Goal: Task Accomplishment & Management: Complete application form

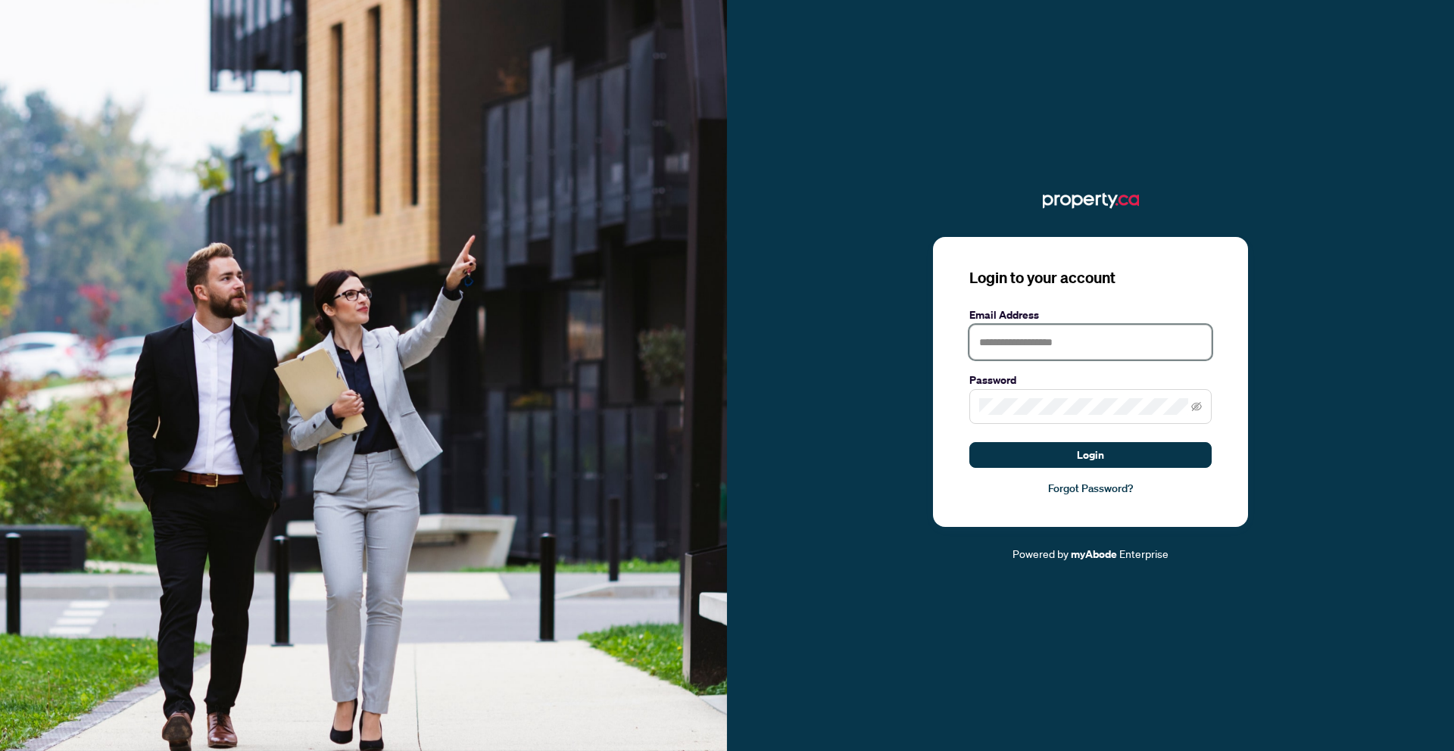
type input "**********"
click at [1094, 441] on form "**********" at bounding box center [1090, 388] width 242 height 162
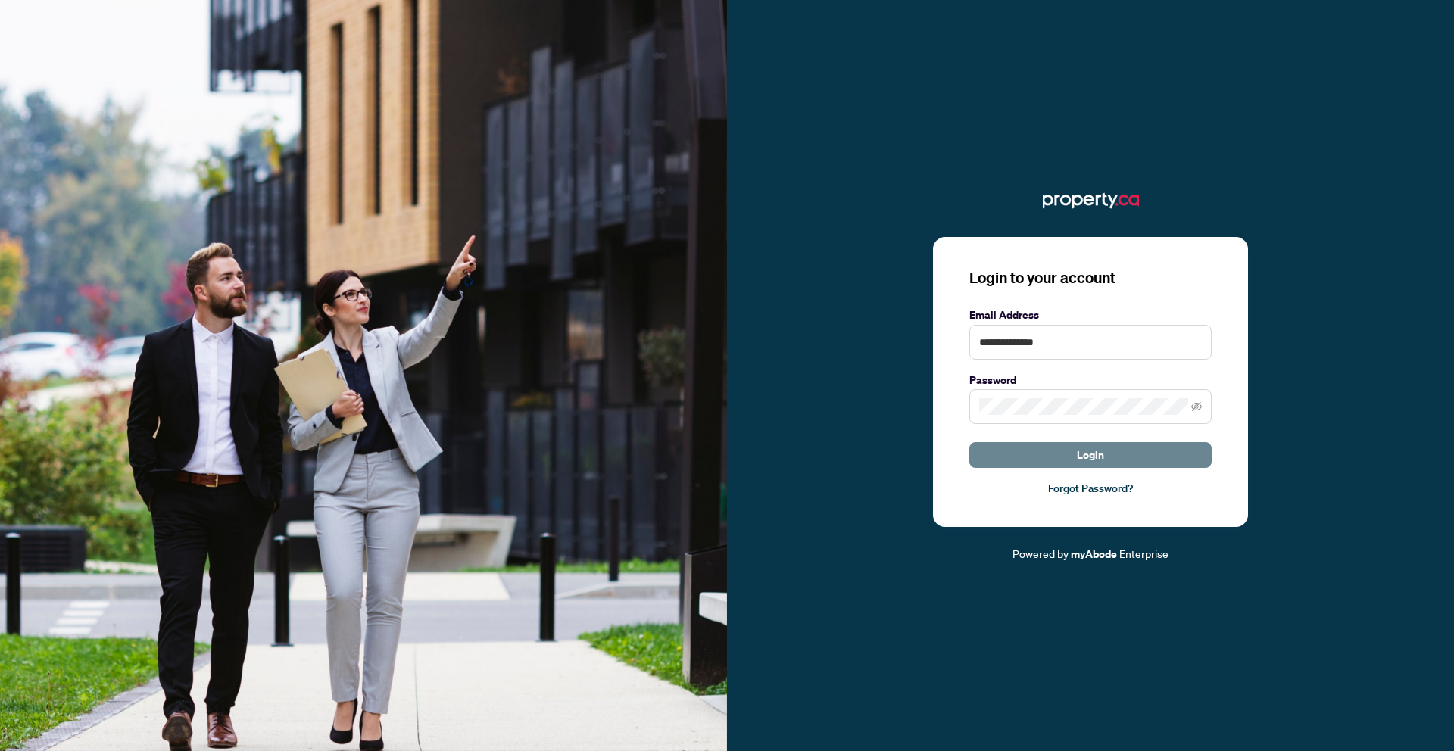
click at [1094, 451] on span "Login" at bounding box center [1090, 455] width 27 height 24
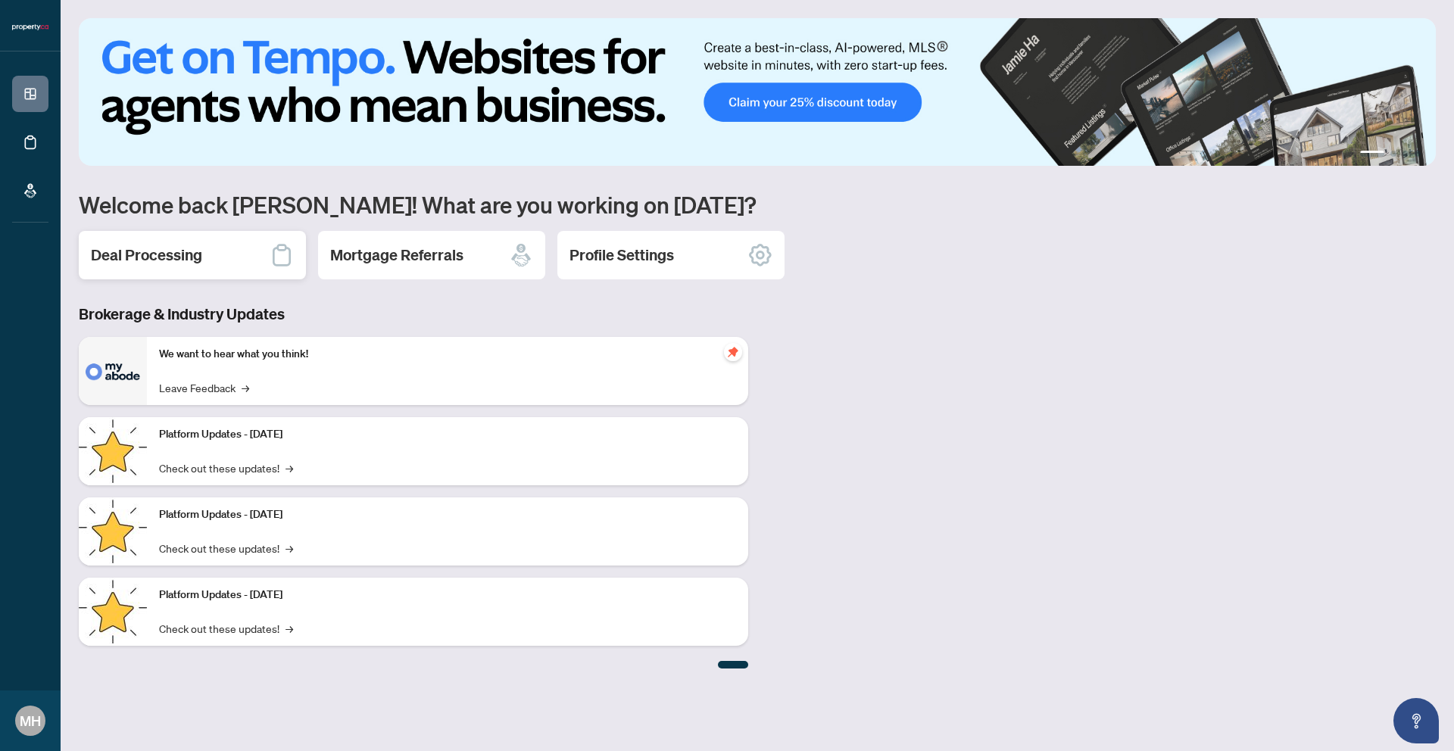
click at [122, 260] on h2 "Deal Processing" at bounding box center [146, 255] width 111 height 21
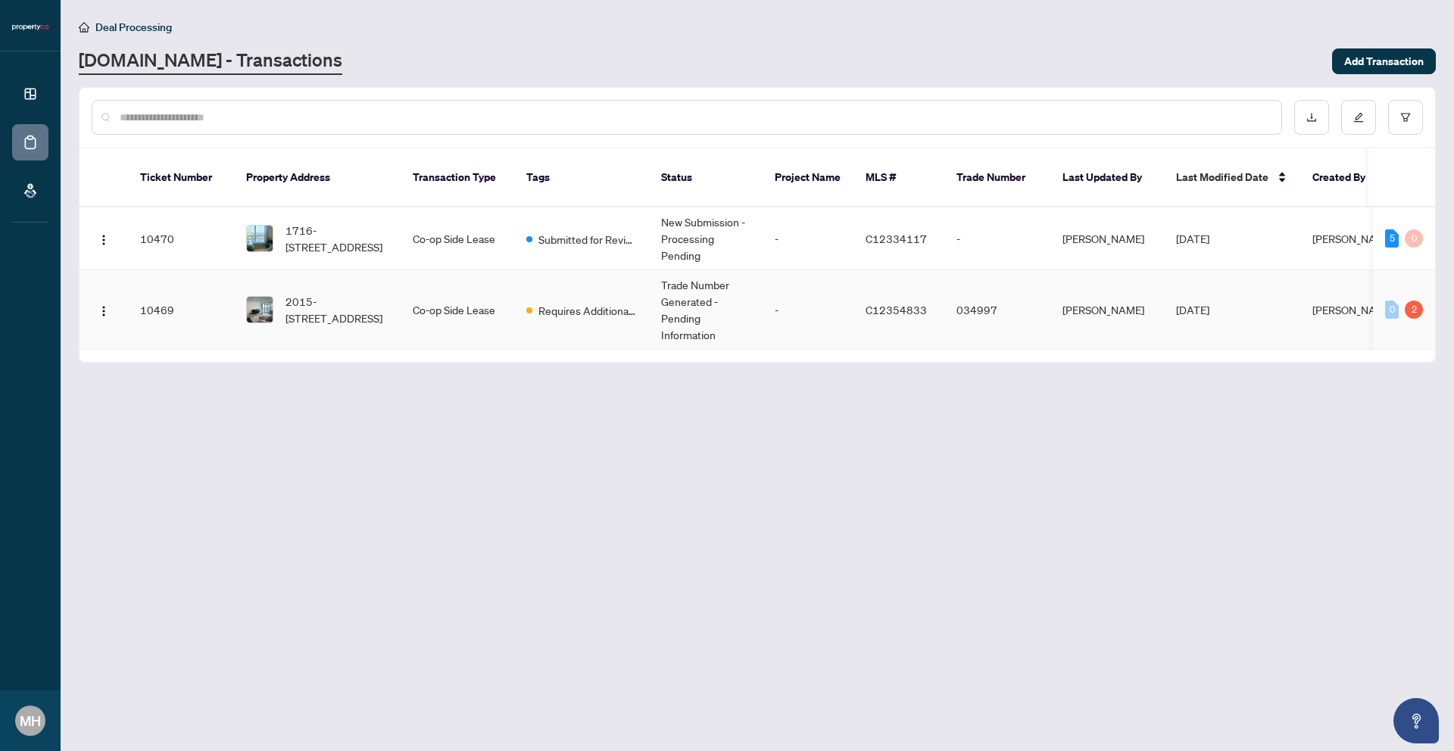
click at [457, 297] on td "Co-op Side Lease" at bounding box center [457, 309] width 114 height 79
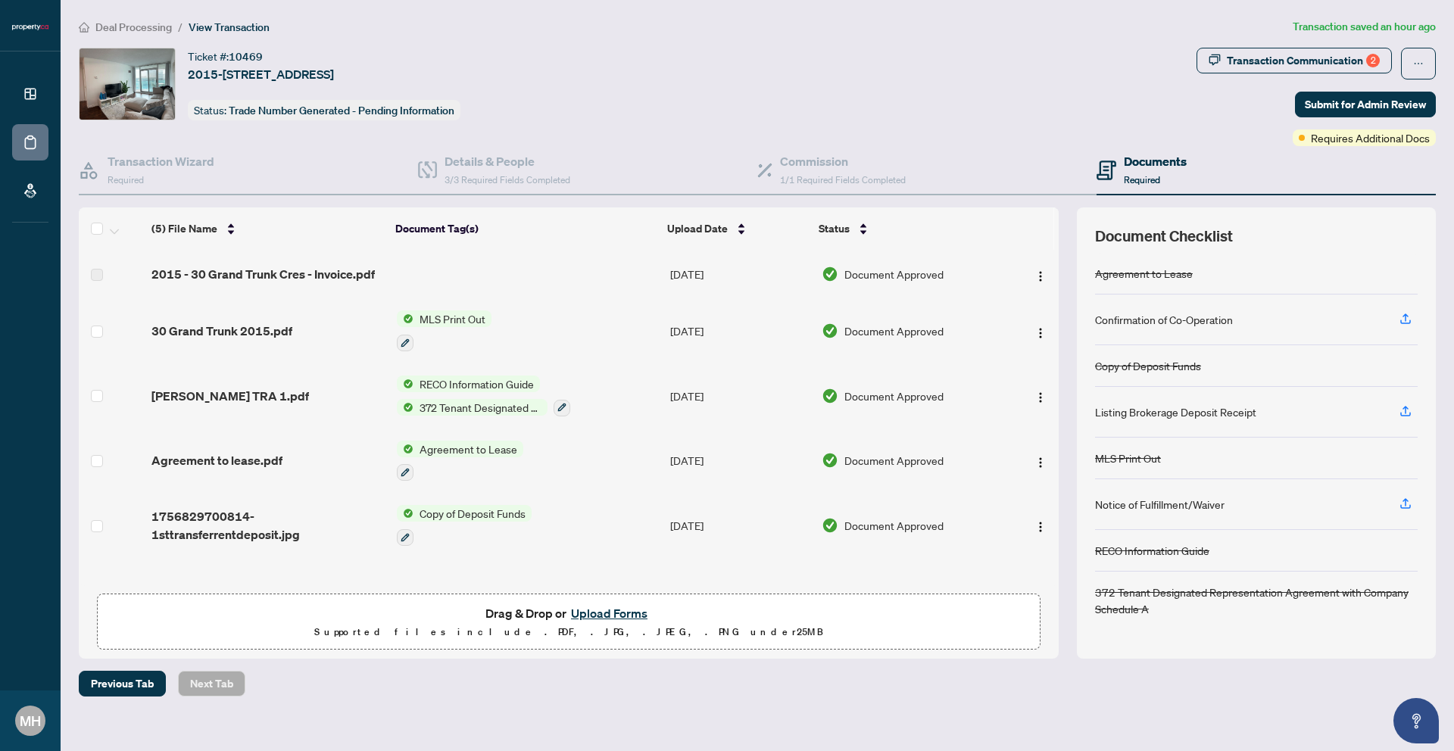
click at [476, 447] on span "Agreement to Lease" at bounding box center [468, 449] width 110 height 17
click at [400, 469] on icon "button" at bounding box center [404, 472] width 9 height 9
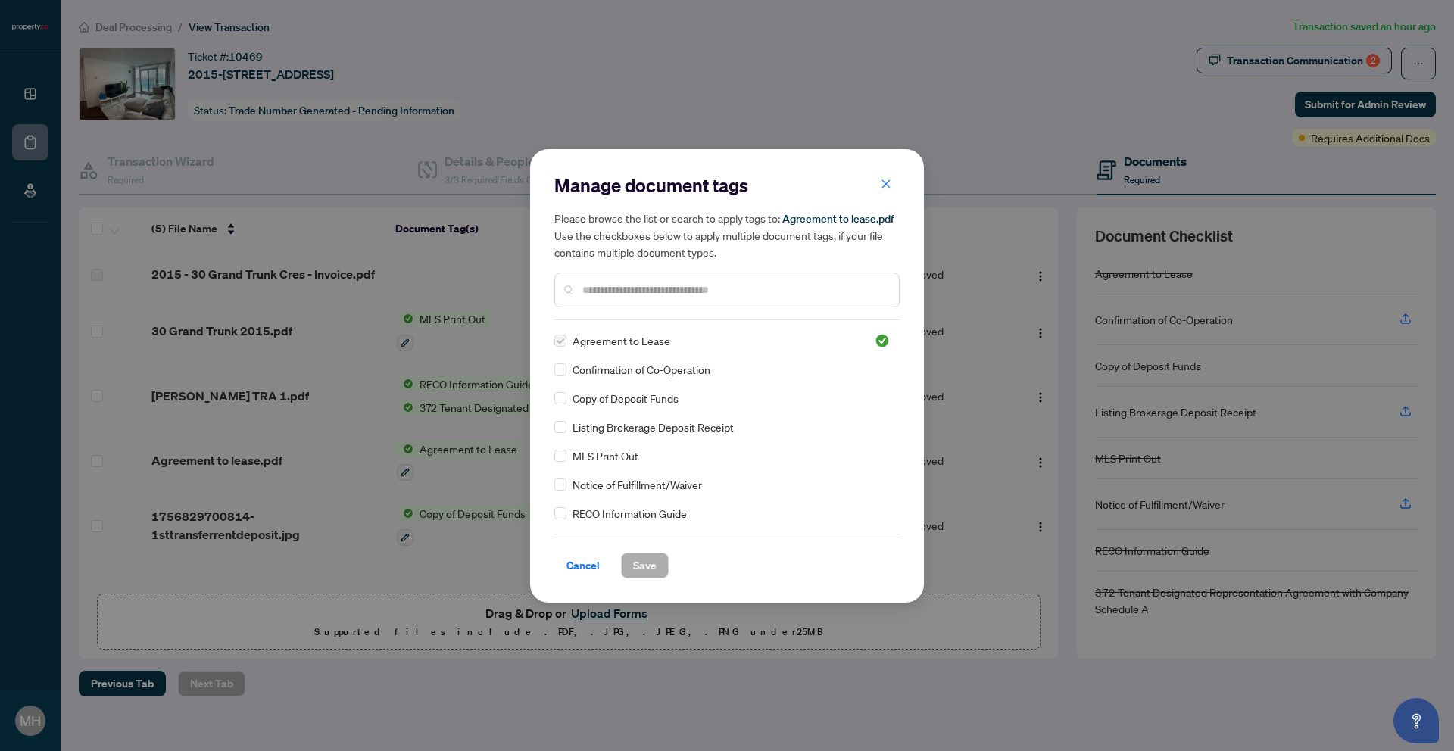
click at [580, 559] on span "Cancel" at bounding box center [582, 565] width 33 height 24
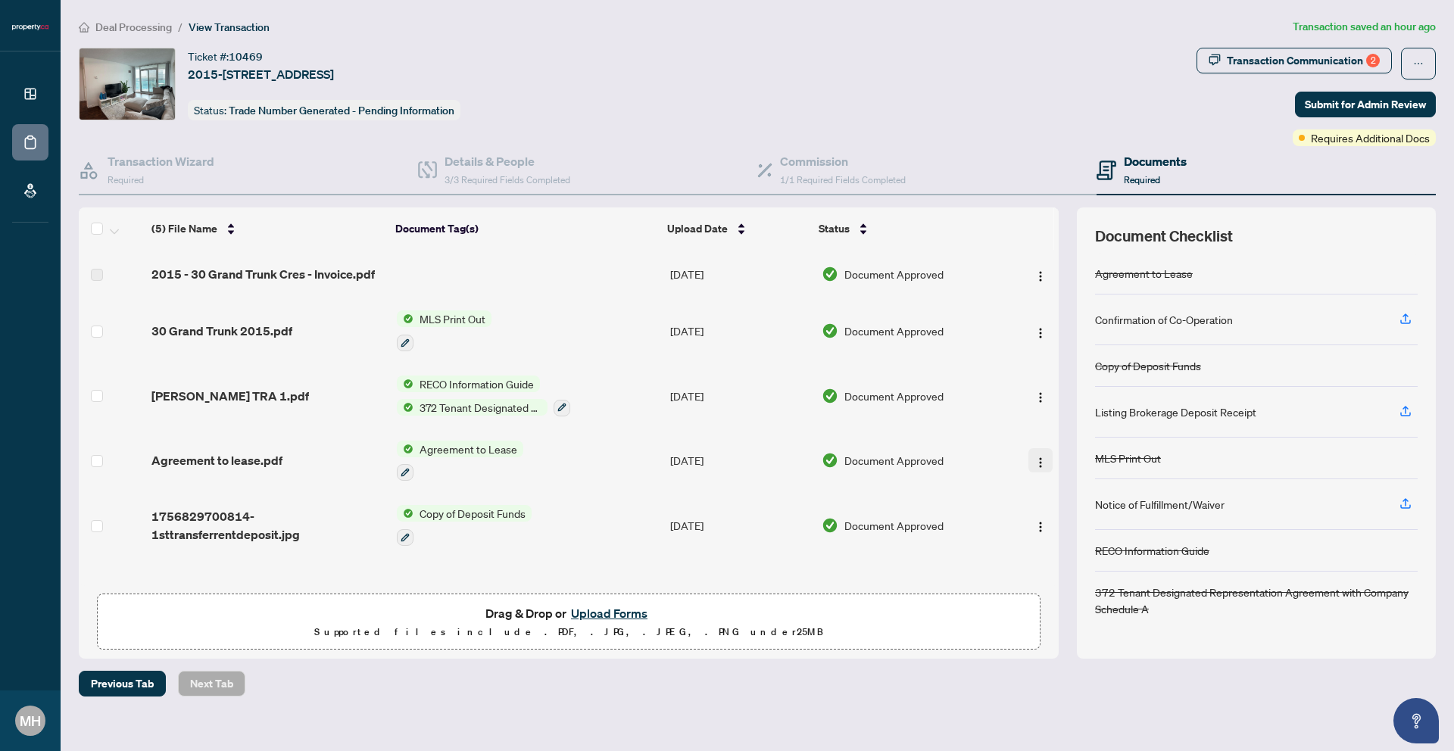
click at [1047, 459] on button "button" at bounding box center [1040, 460] width 24 height 24
click at [1046, 488] on span "View Document" at bounding box center [1108, 489] width 145 height 17
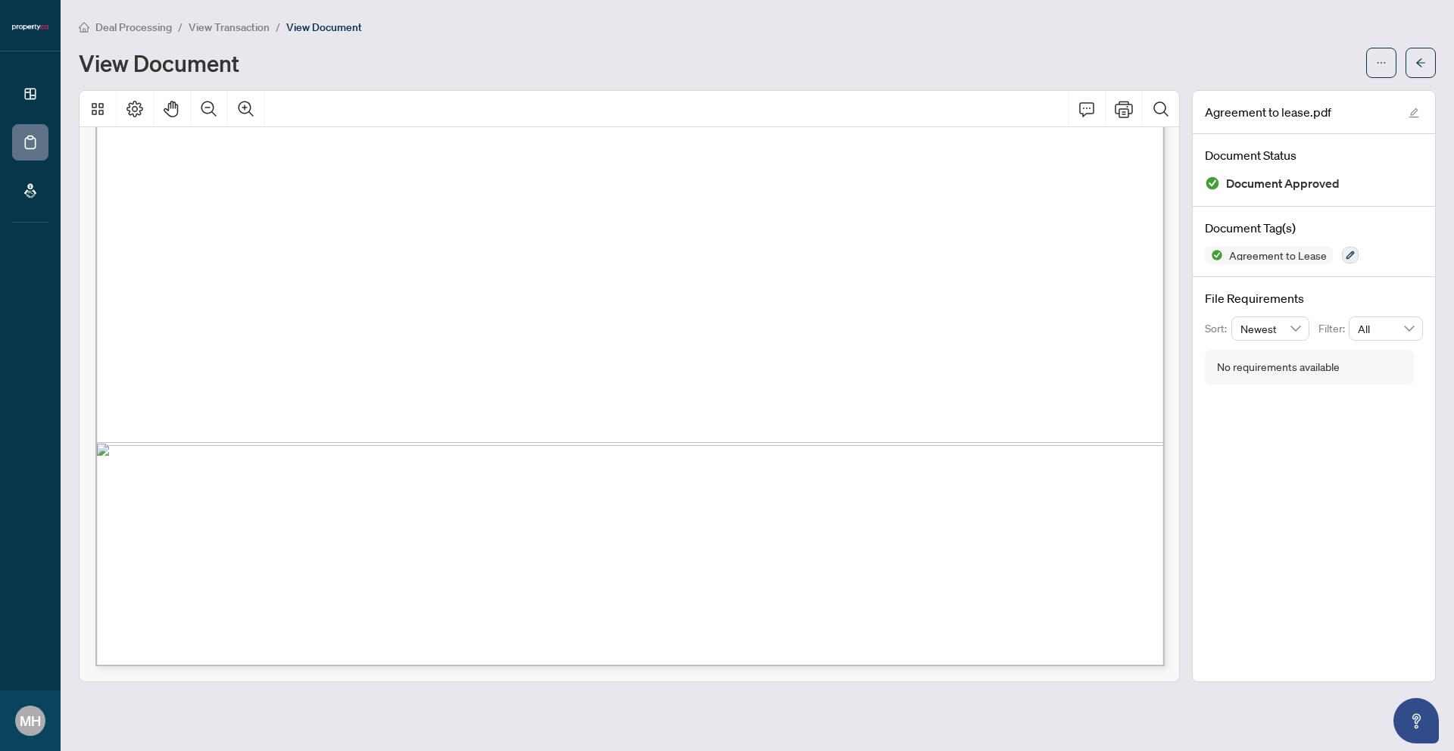
scroll to position [6530, 0]
click at [484, 42] on div "Deal Processing / View Transaction / View Document View Document" at bounding box center [757, 48] width 1357 height 60
click at [1419, 51] on span "button" at bounding box center [1420, 63] width 11 height 24
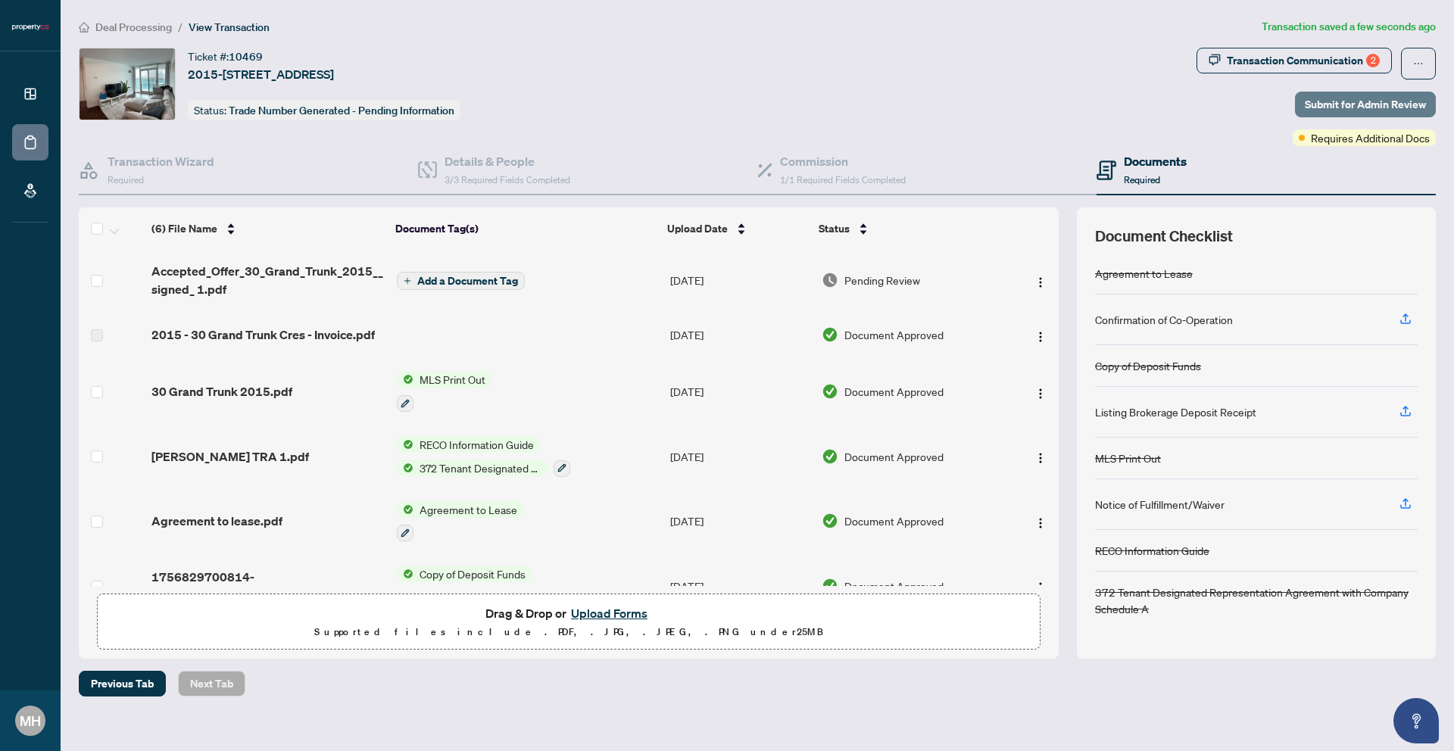
click at [1365, 108] on span "Submit for Admin Review" at bounding box center [1364, 104] width 121 height 24
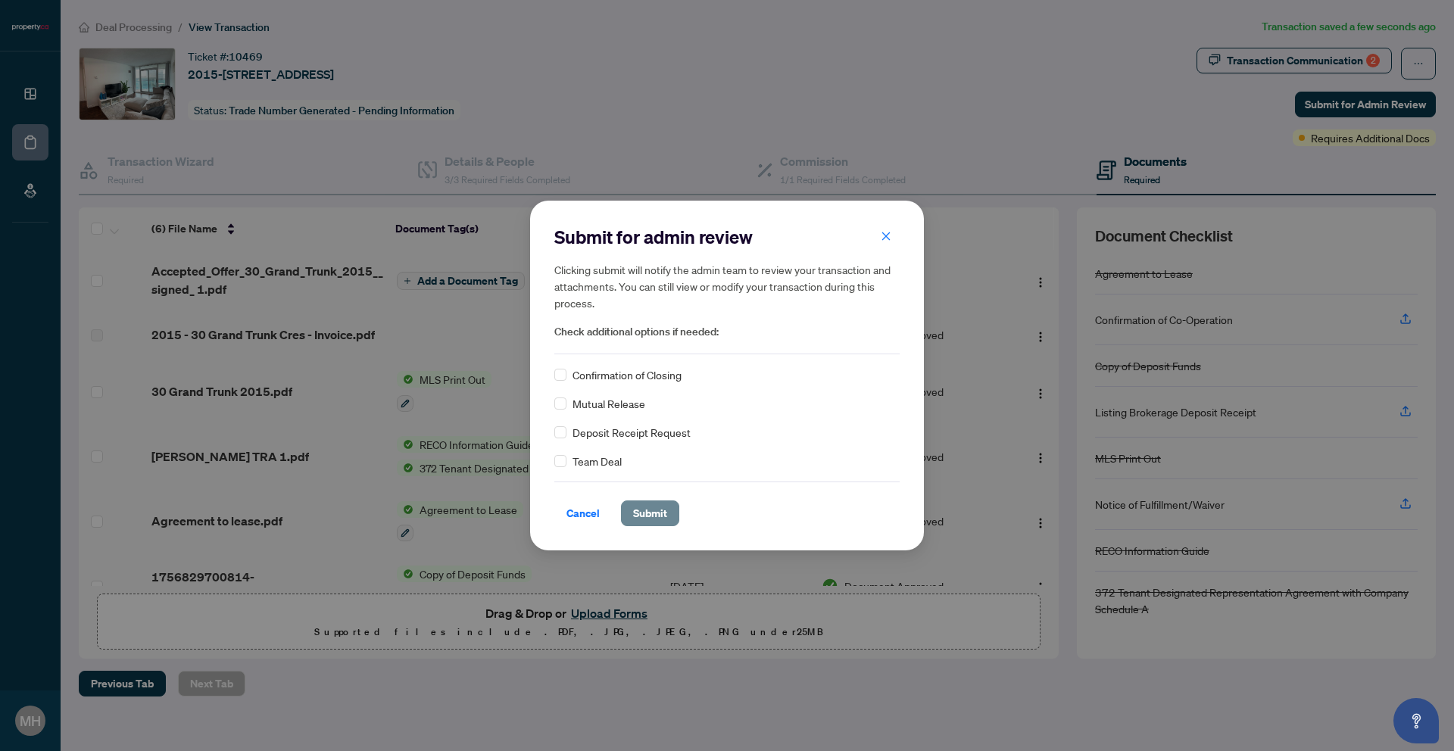
click at [657, 510] on span "Submit" at bounding box center [650, 513] width 34 height 24
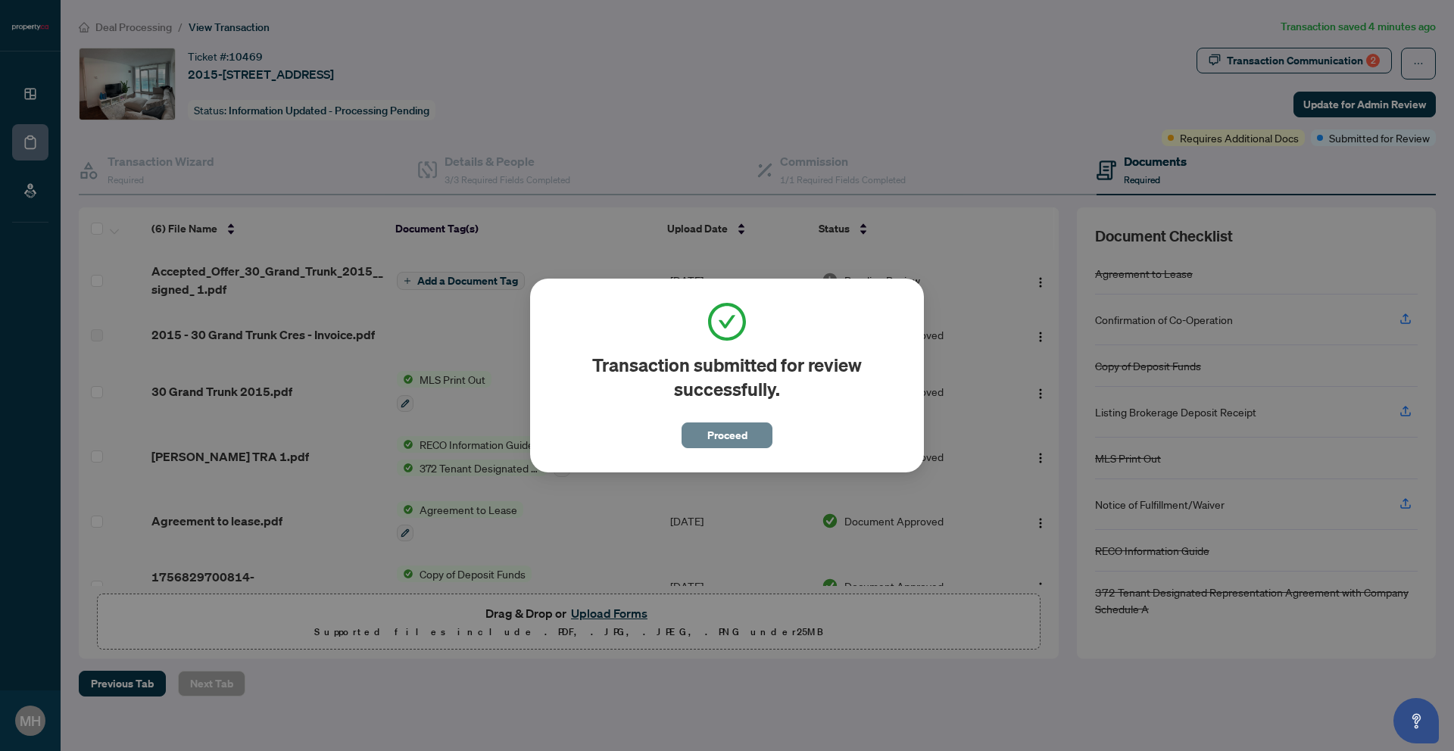
click at [752, 435] on button "Proceed" at bounding box center [726, 435] width 91 height 26
